Goal: Navigation & Orientation: Find specific page/section

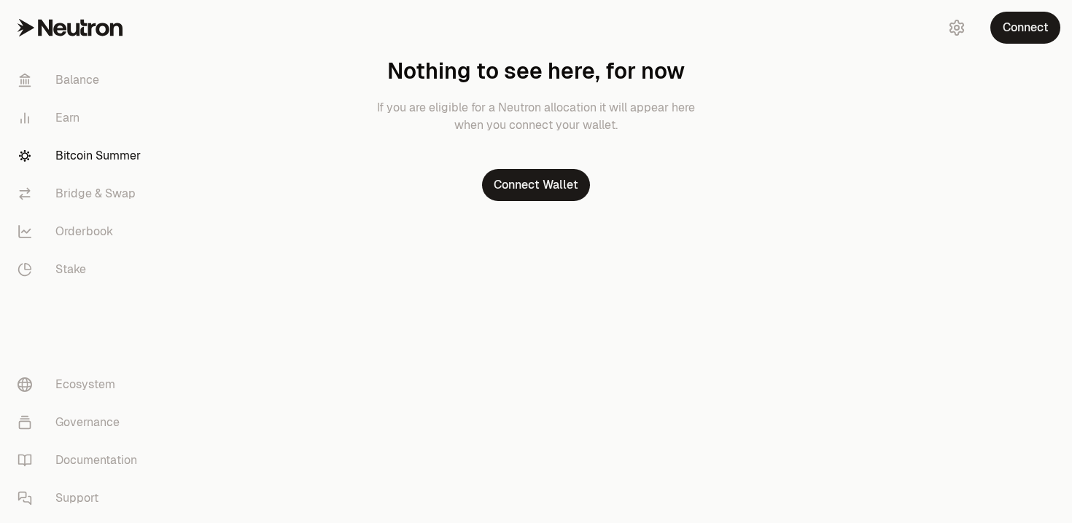
click at [98, 149] on link "Bitcoin Summer" at bounding box center [82, 156] width 152 height 38
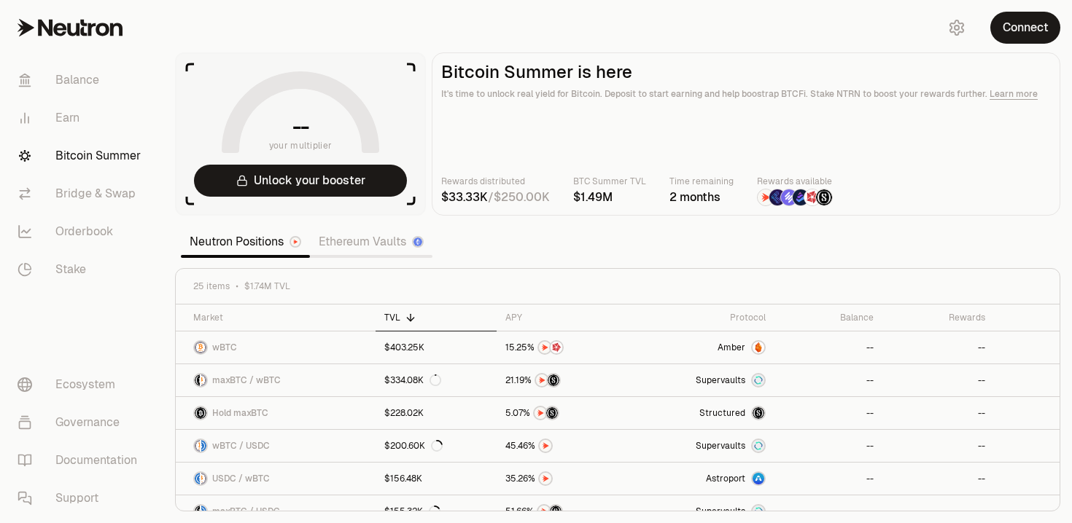
click at [319, 238] on link "Ethereum Vaults" at bounding box center [371, 241] width 122 height 29
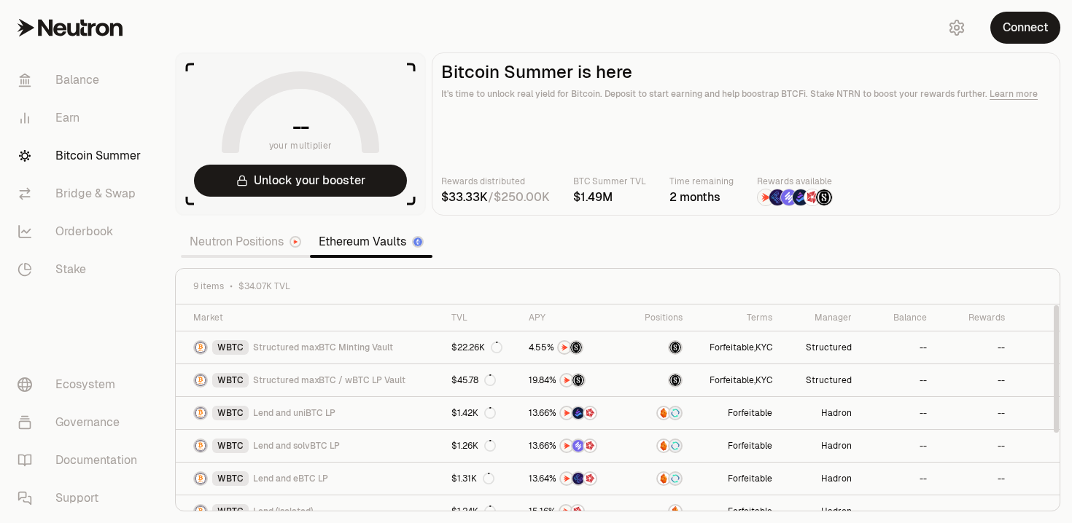
click at [235, 237] on link "Neutron Positions" at bounding box center [245, 241] width 129 height 29
